Goal: Task Accomplishment & Management: Manage account settings

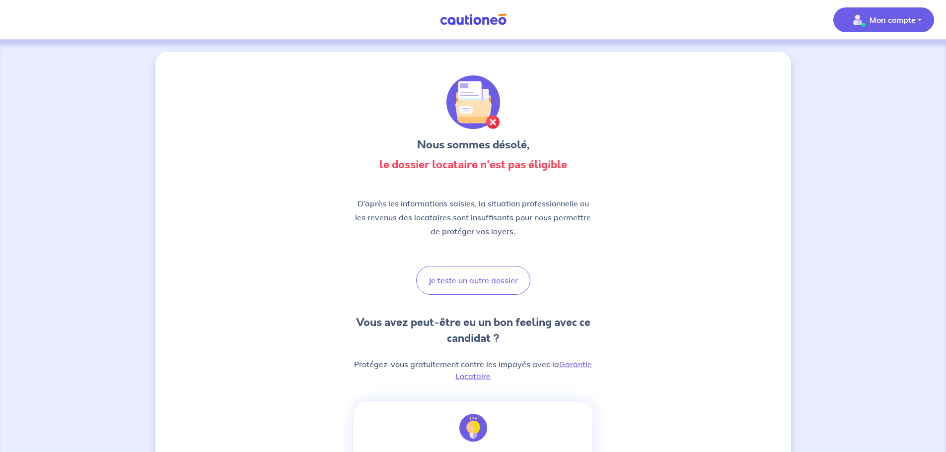
click at [873, 24] on p "Mon compte" at bounding box center [892, 20] width 46 height 12
click at [858, 62] on link "Mes informations" at bounding box center [874, 62] width 80 height 16
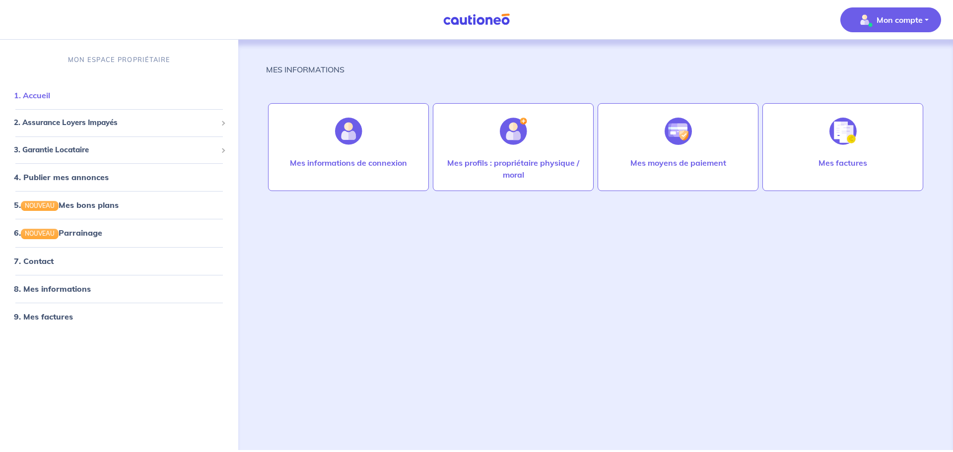
click at [33, 92] on link "1. Accueil" at bounding box center [32, 95] width 36 height 10
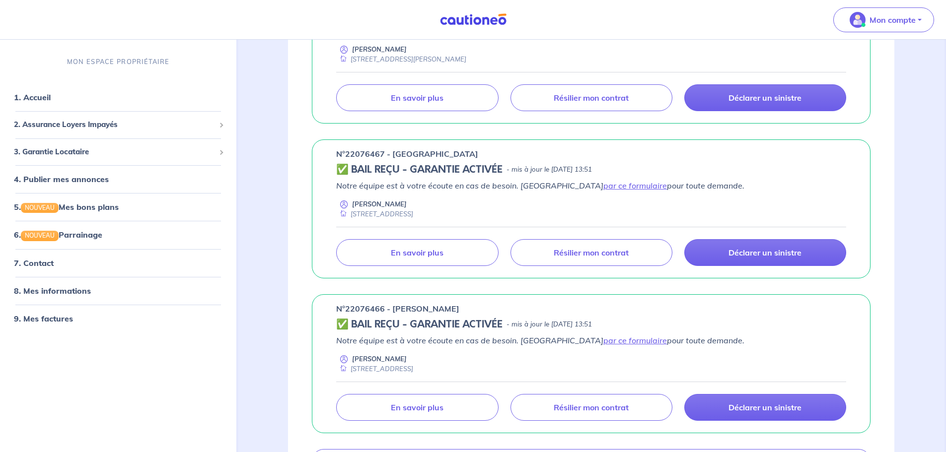
scroll to position [397, 0]
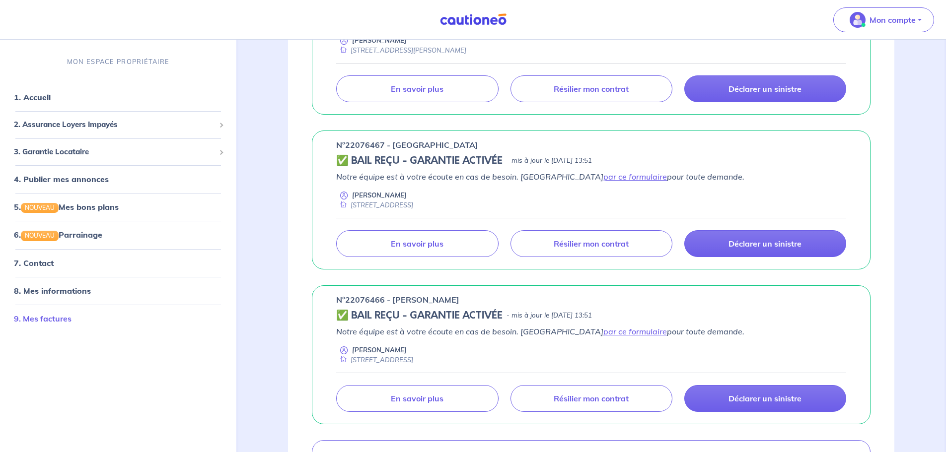
click at [53, 321] on link "9. Mes factures" at bounding box center [43, 319] width 58 height 10
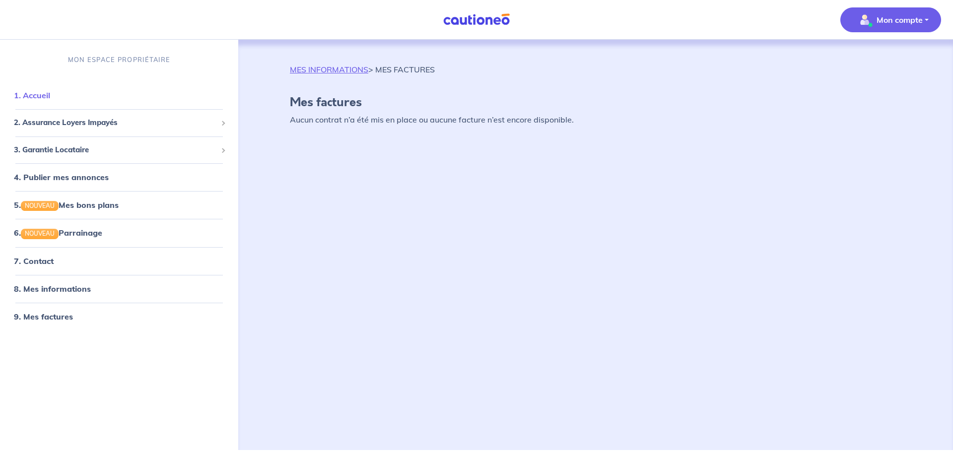
click at [36, 91] on link "1. Accueil" at bounding box center [32, 95] width 36 height 10
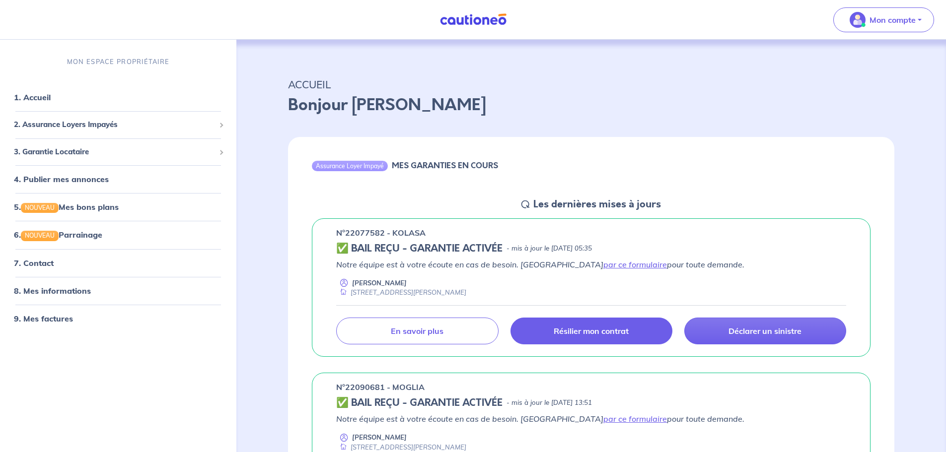
click at [548, 337] on link "Résilier mon contrat" at bounding box center [591, 331] width 162 height 27
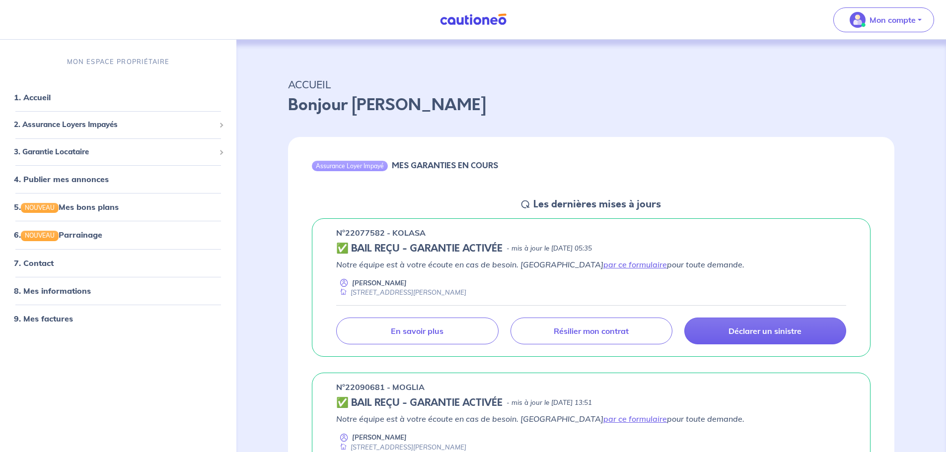
click at [850, 158] on div "Assurance Loyer Impayé MES GARANTIES EN COURS" at bounding box center [591, 167] width 606 height 61
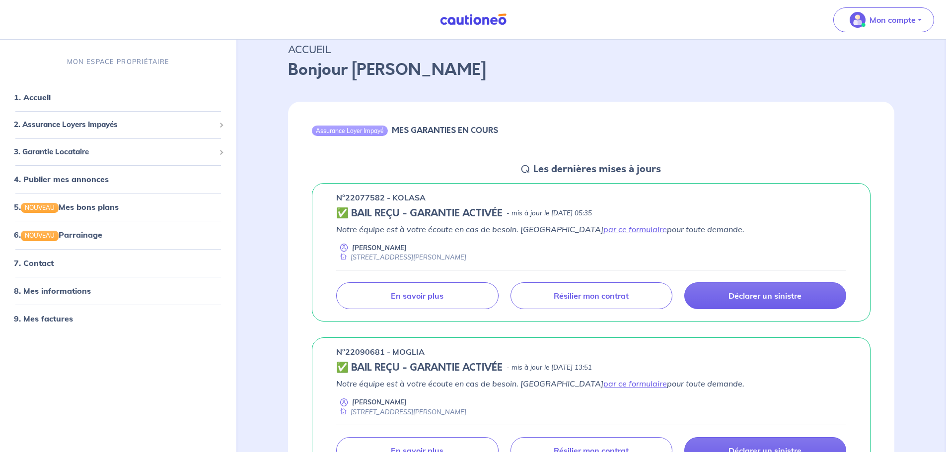
scroll to position [50, 0]
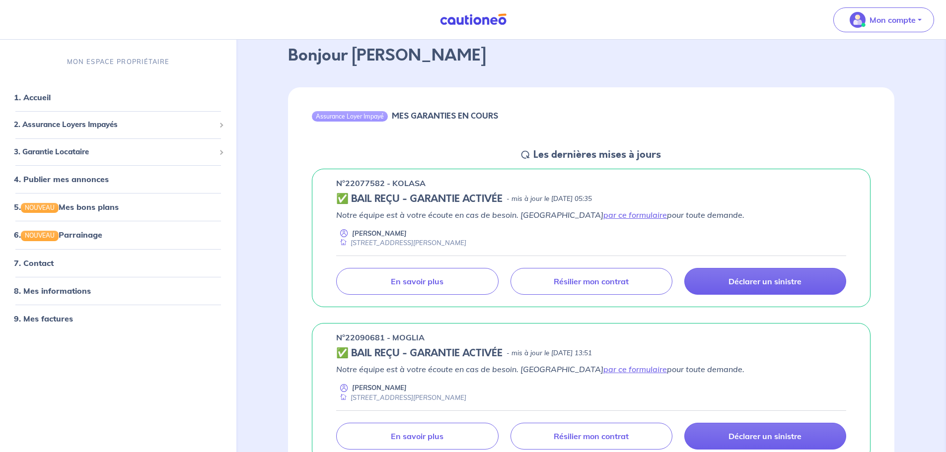
click at [338, 337] on p "n°22090681 - MOGLIA" at bounding box center [380, 338] width 88 height 12
